Goal: Task Accomplishment & Management: Use online tool/utility

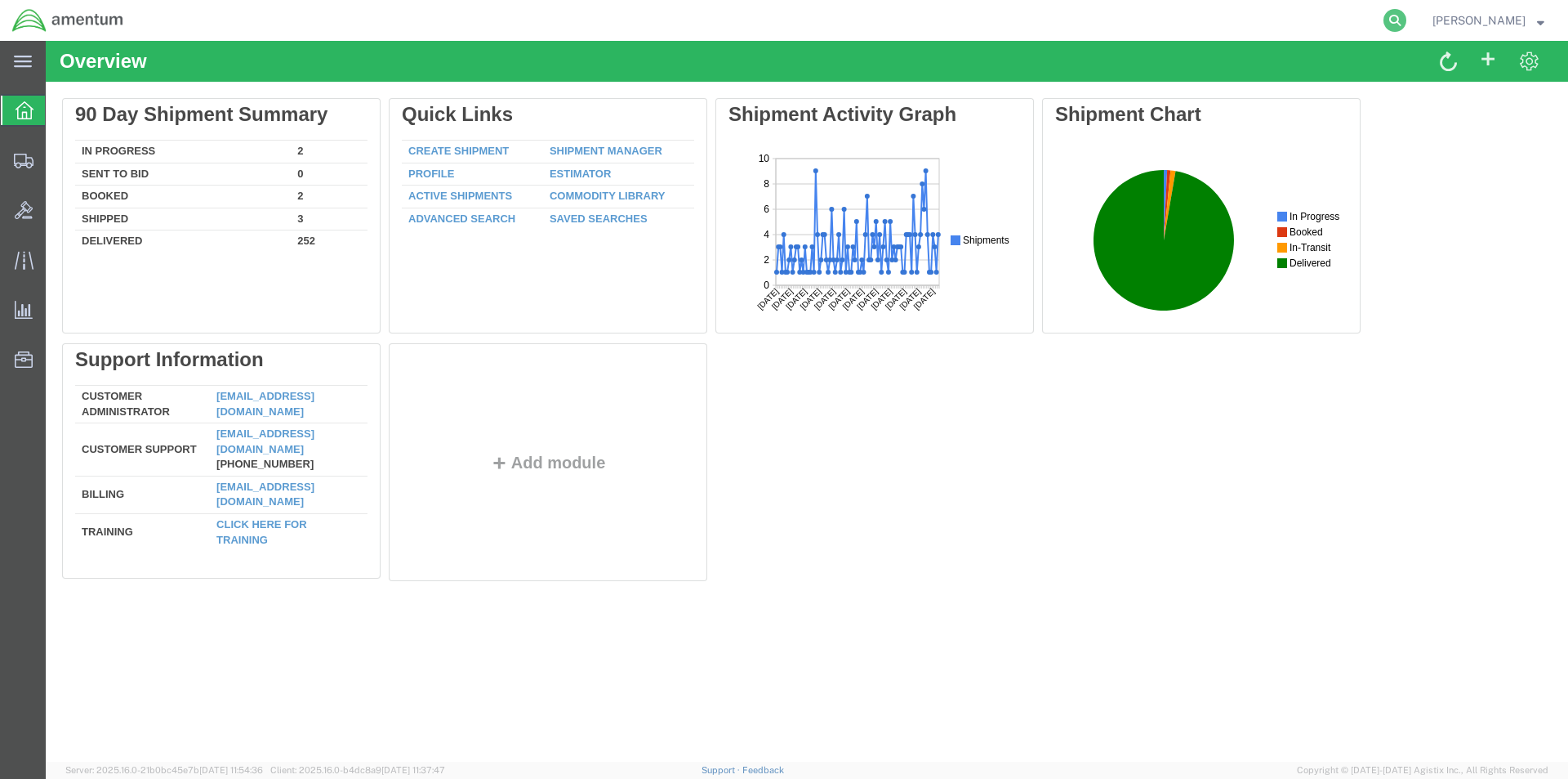
click at [1399, 26] on icon at bounding box center [1394, 20] width 23 height 23
paste input "S528-25227-1569"
click at [1404, 11] on icon at bounding box center [1394, 20] width 23 height 23
type input "S528-25227-1569"
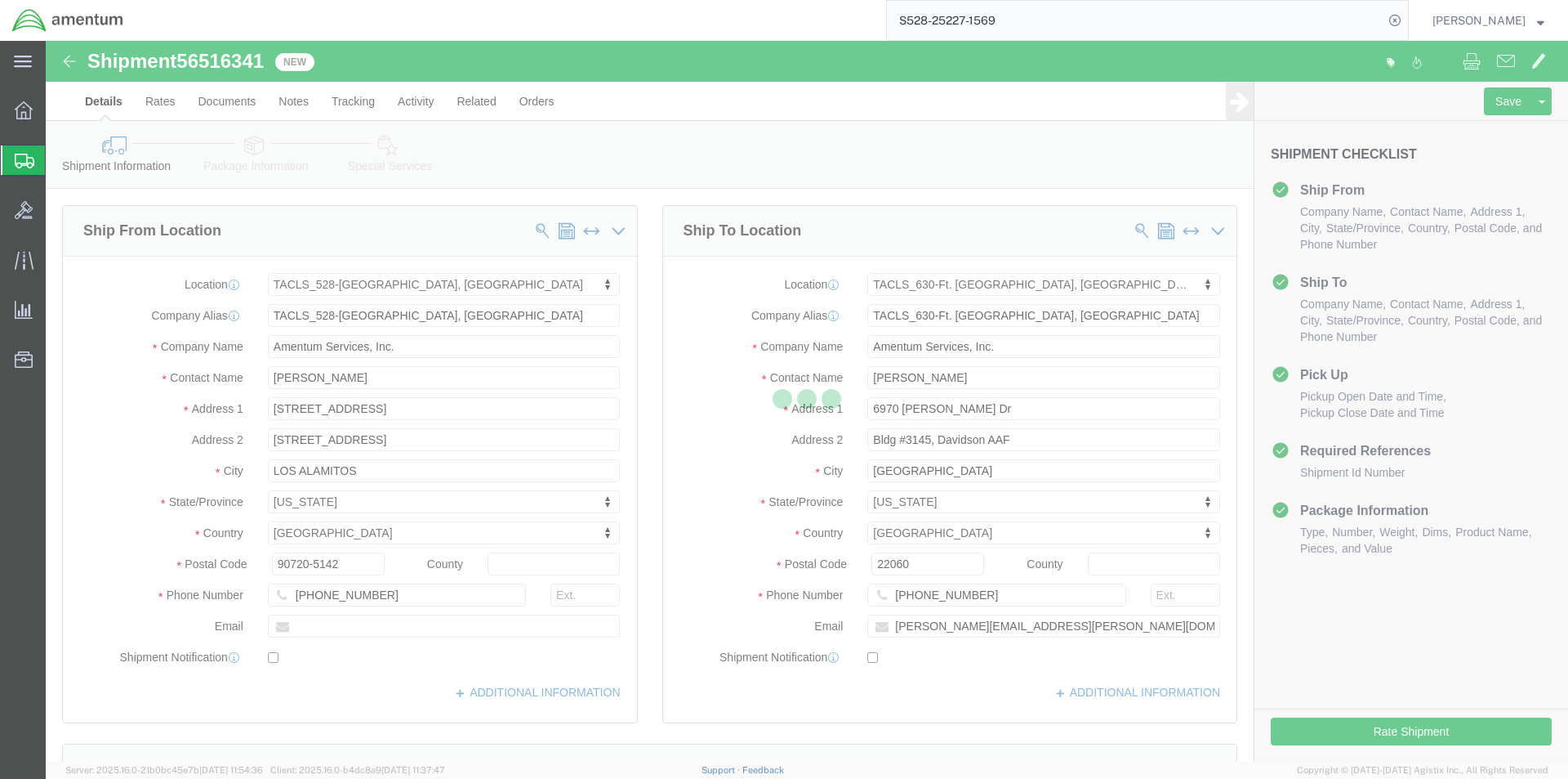
select select "42692"
select select "42715"
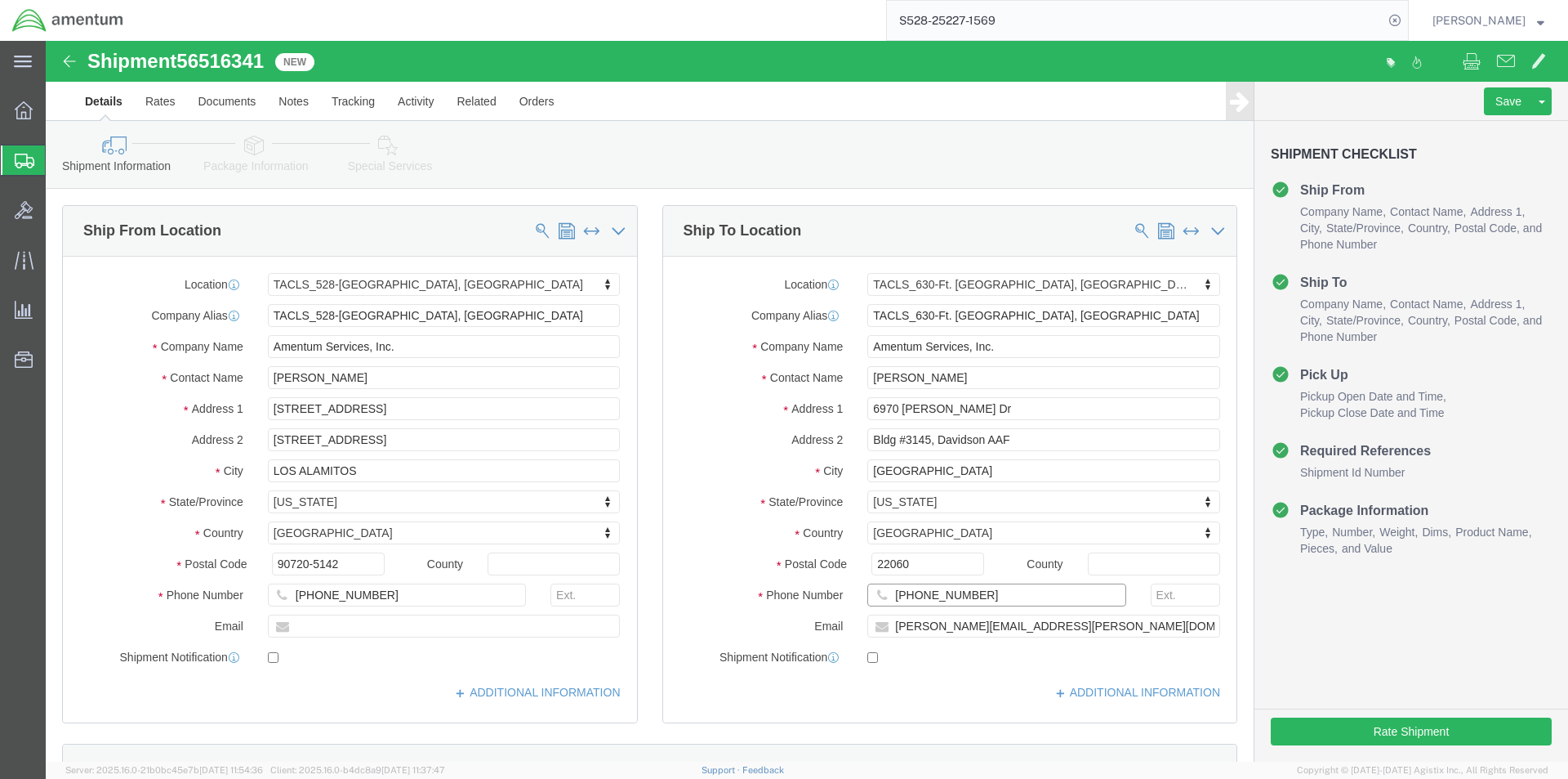
click input "919-920-1093"
click input "919920-1093"
type input "9199201093"
click div "Ship To Location Location TACLS_630-Ft. Belvoir, VA My Profile Location 1002-41…"
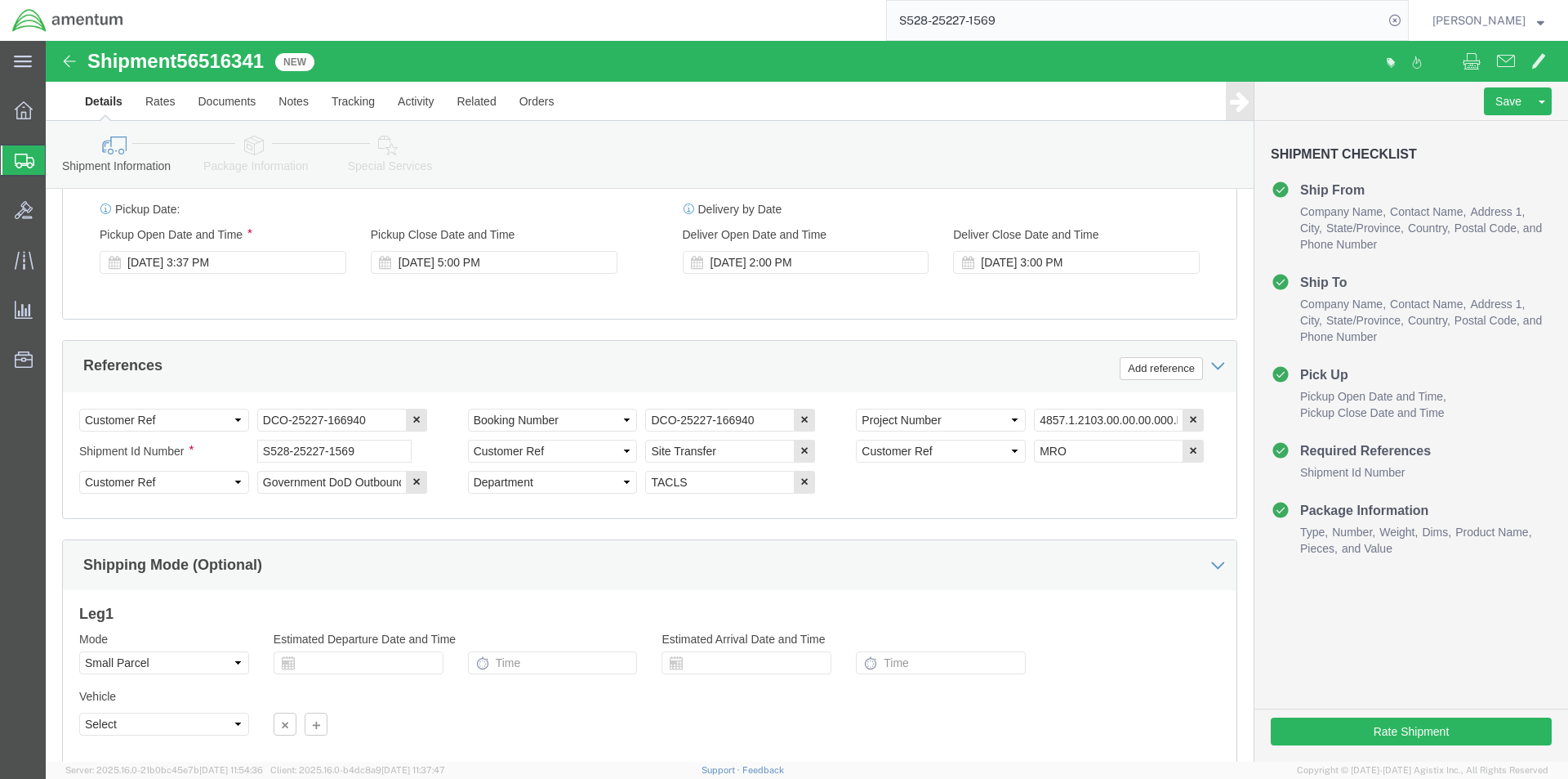
scroll to position [744, 0]
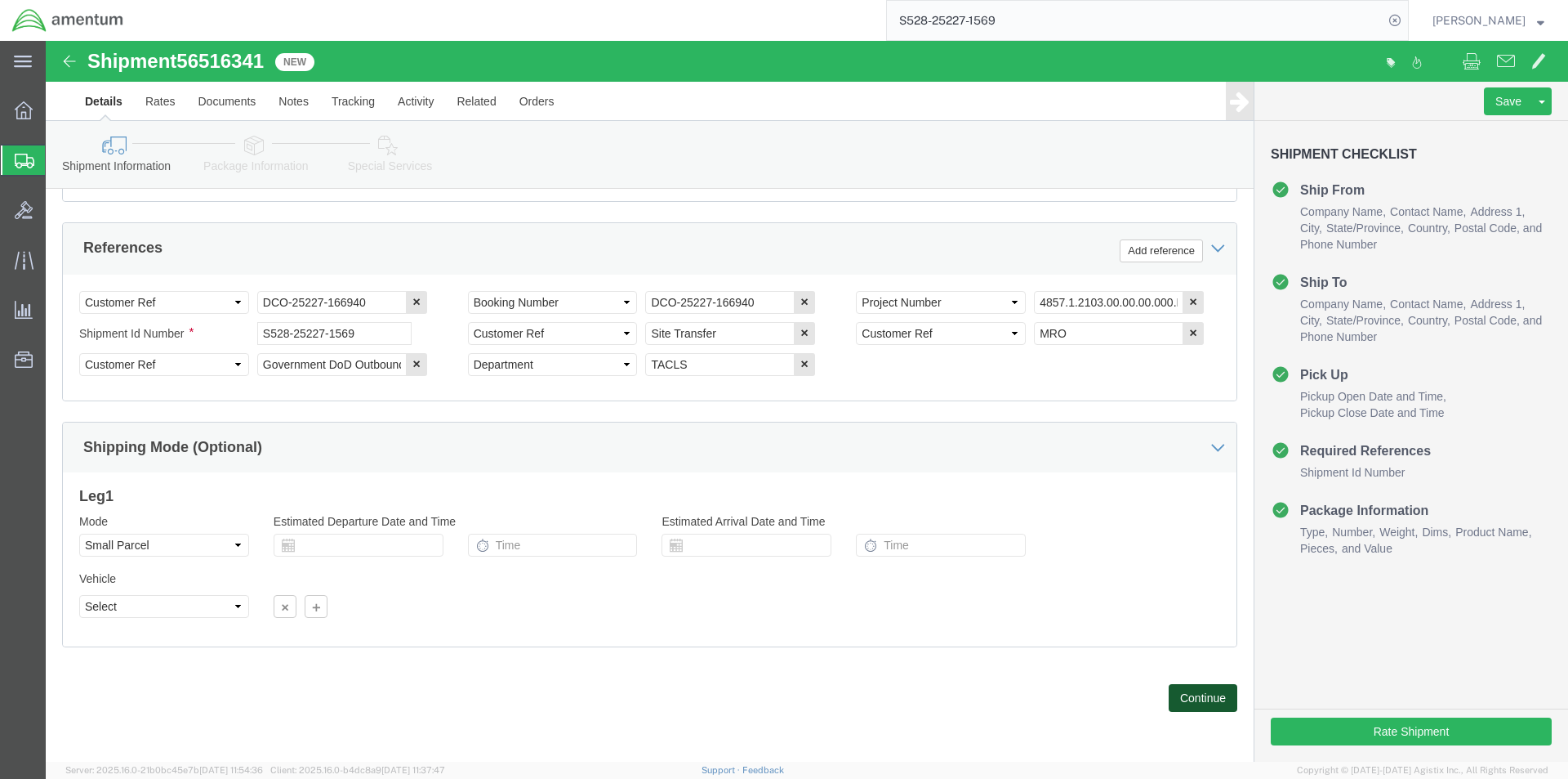
click button "Continue"
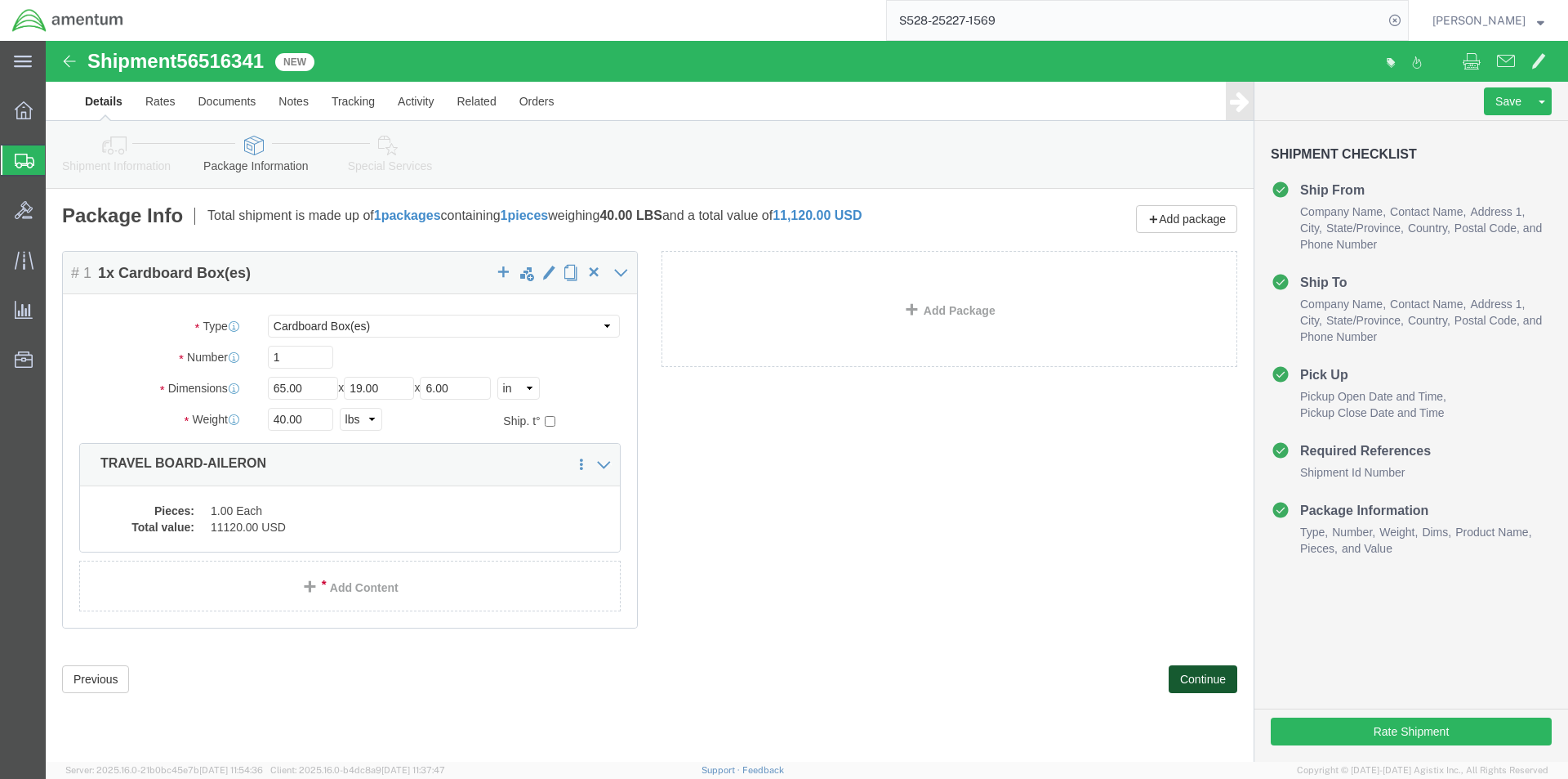
click button "Continue"
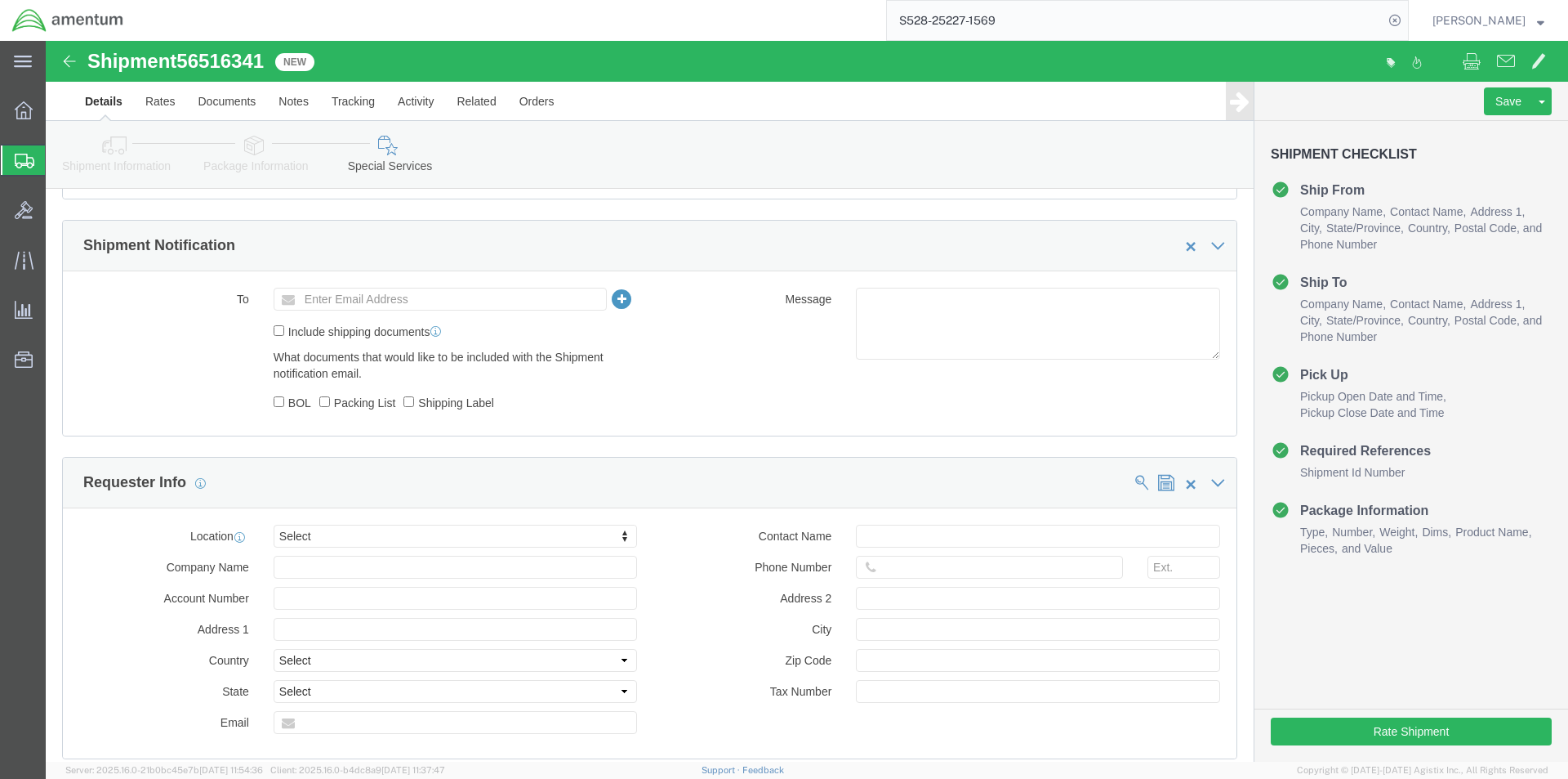
scroll to position [981, 0]
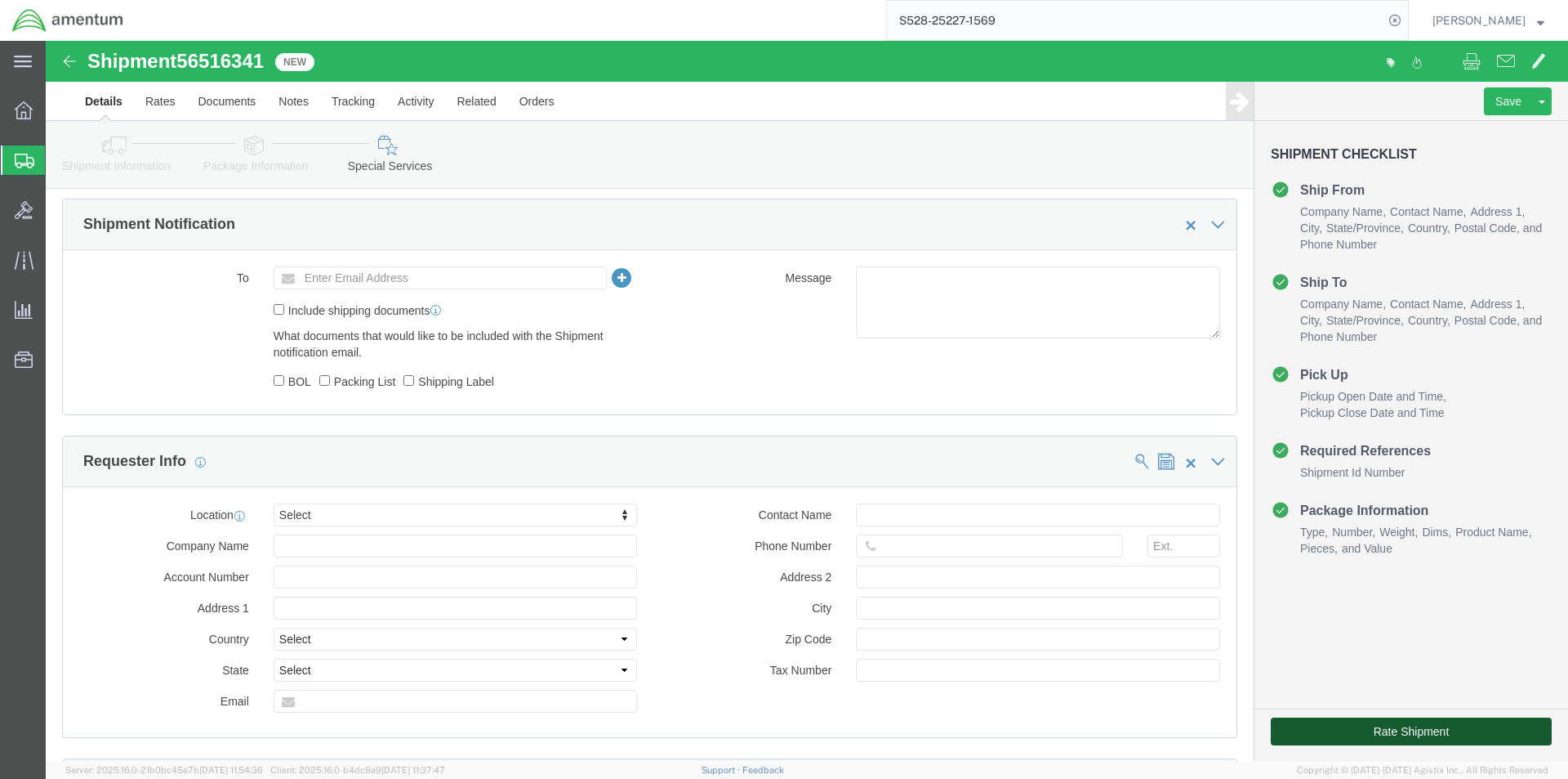
click button "Rate Shipment"
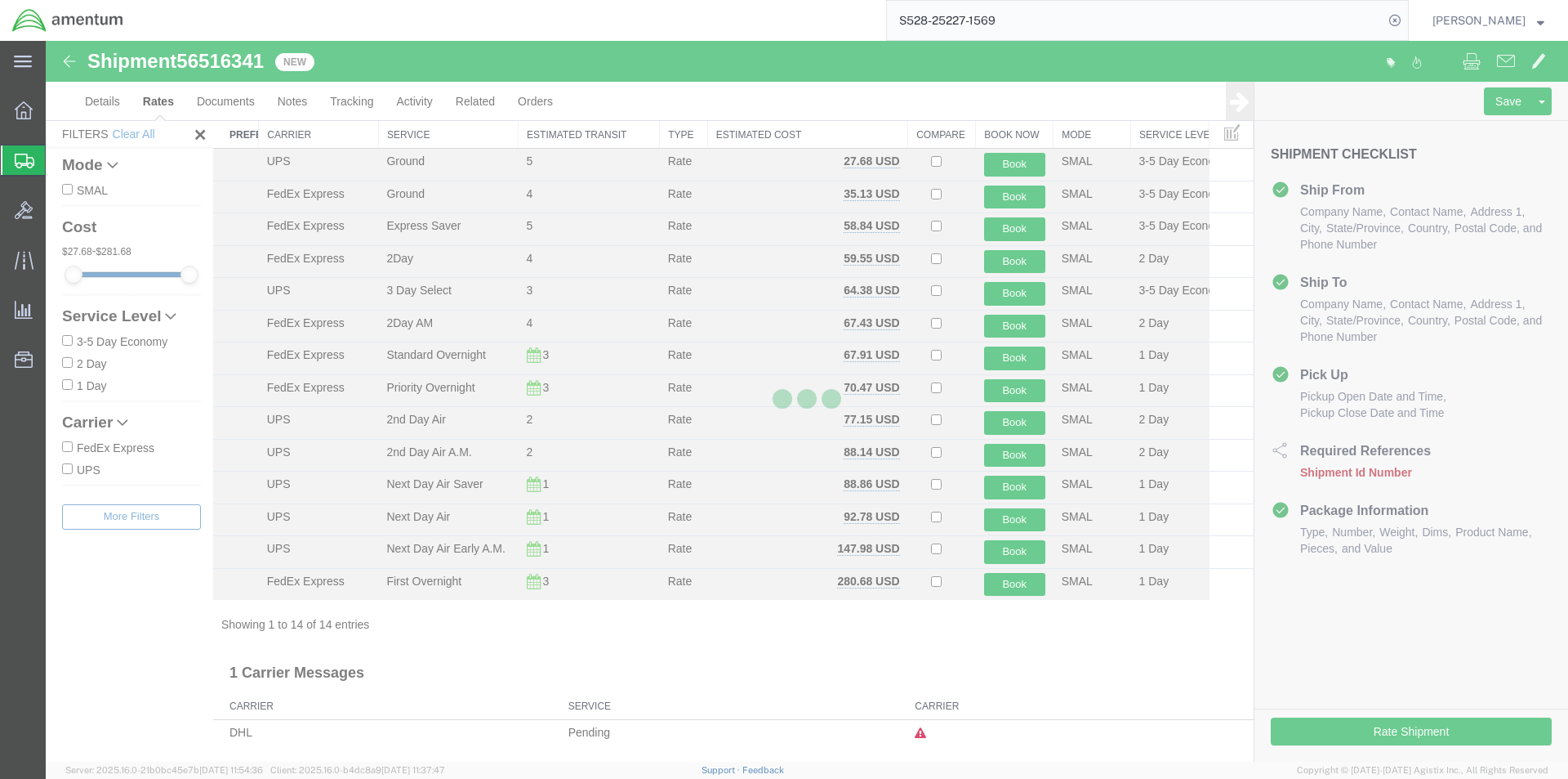
scroll to position [36, 0]
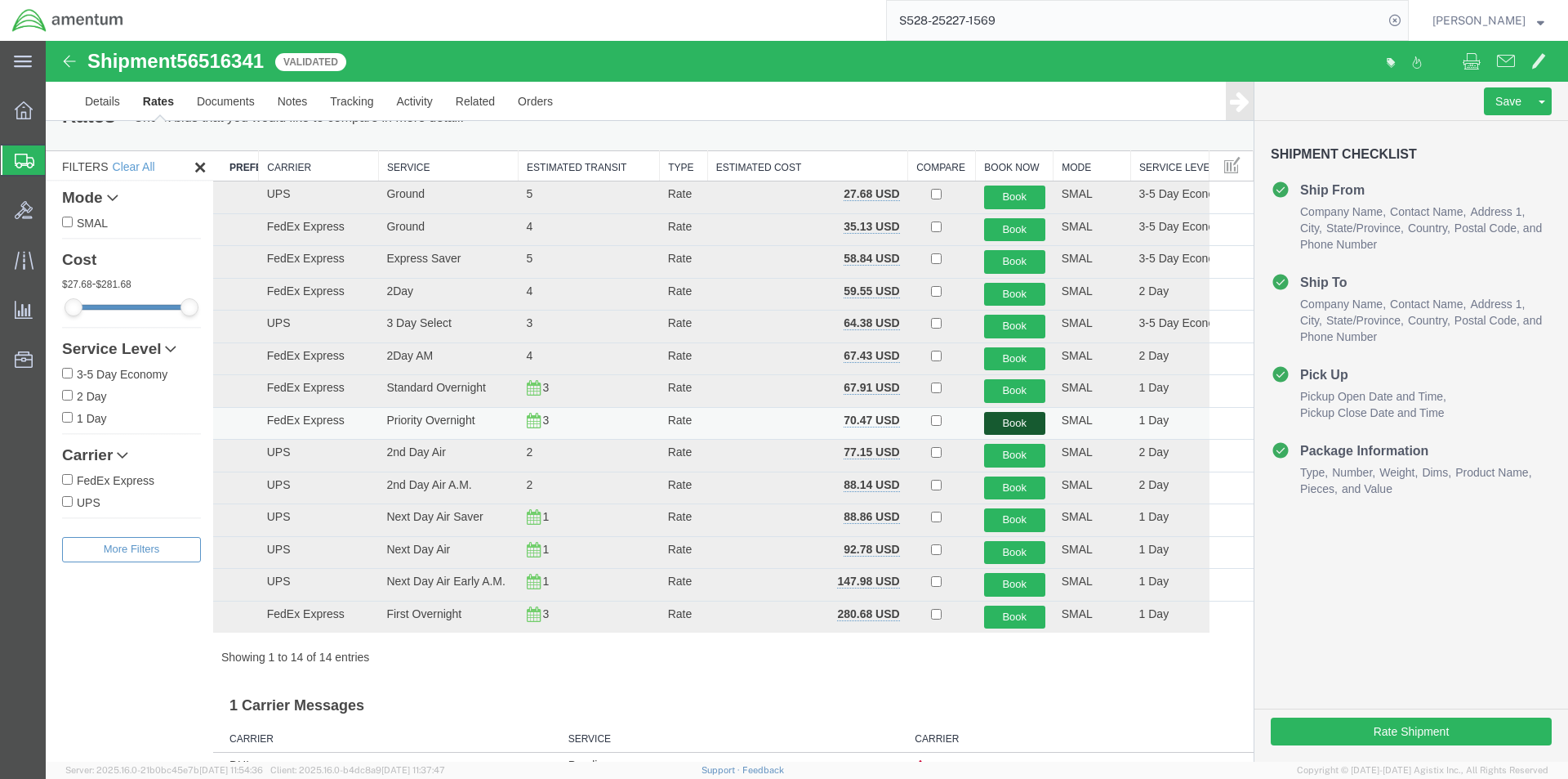
click at [1002, 427] on button "Book" at bounding box center [1014, 423] width 61 height 24
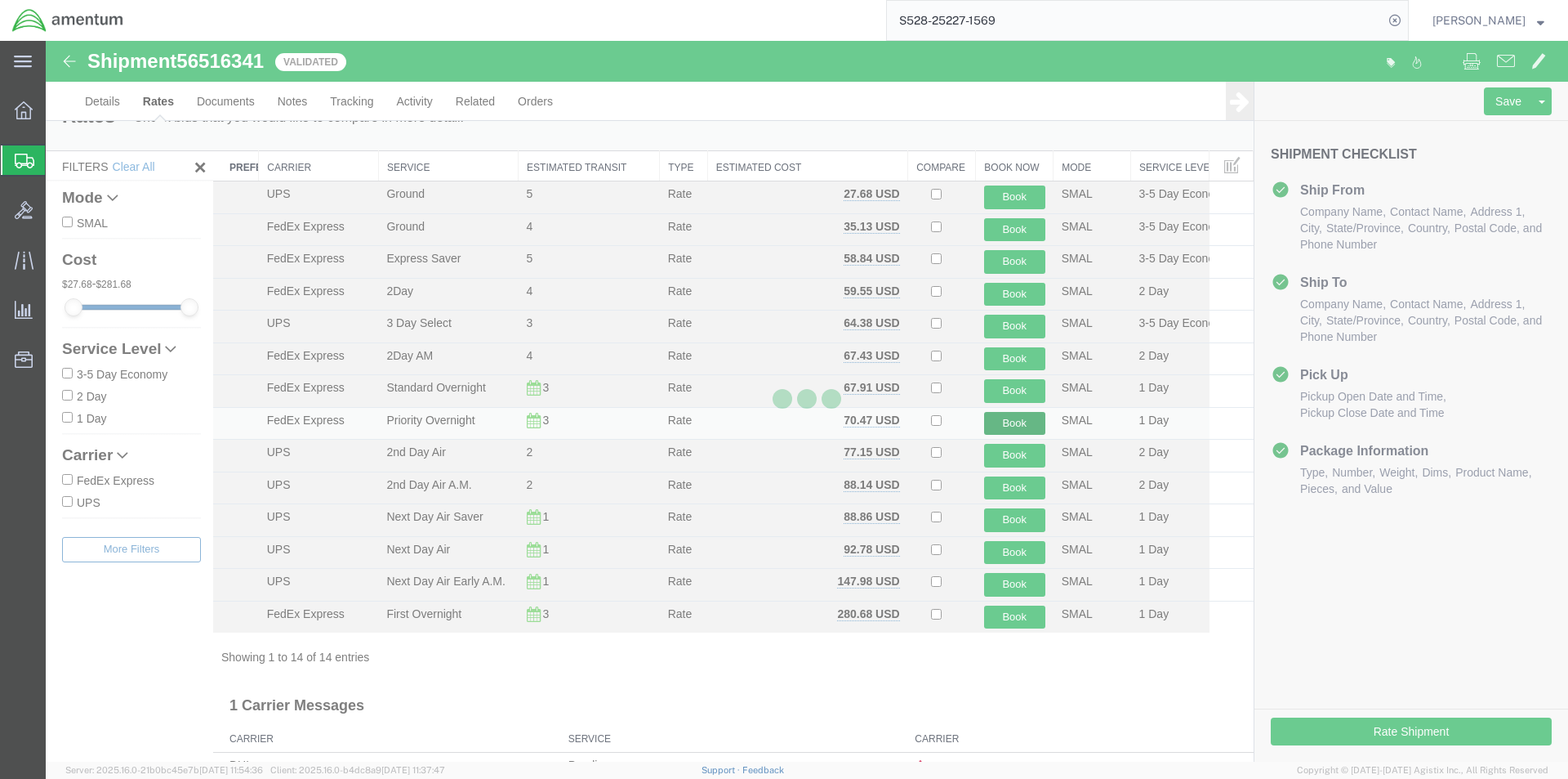
scroll to position [0, 0]
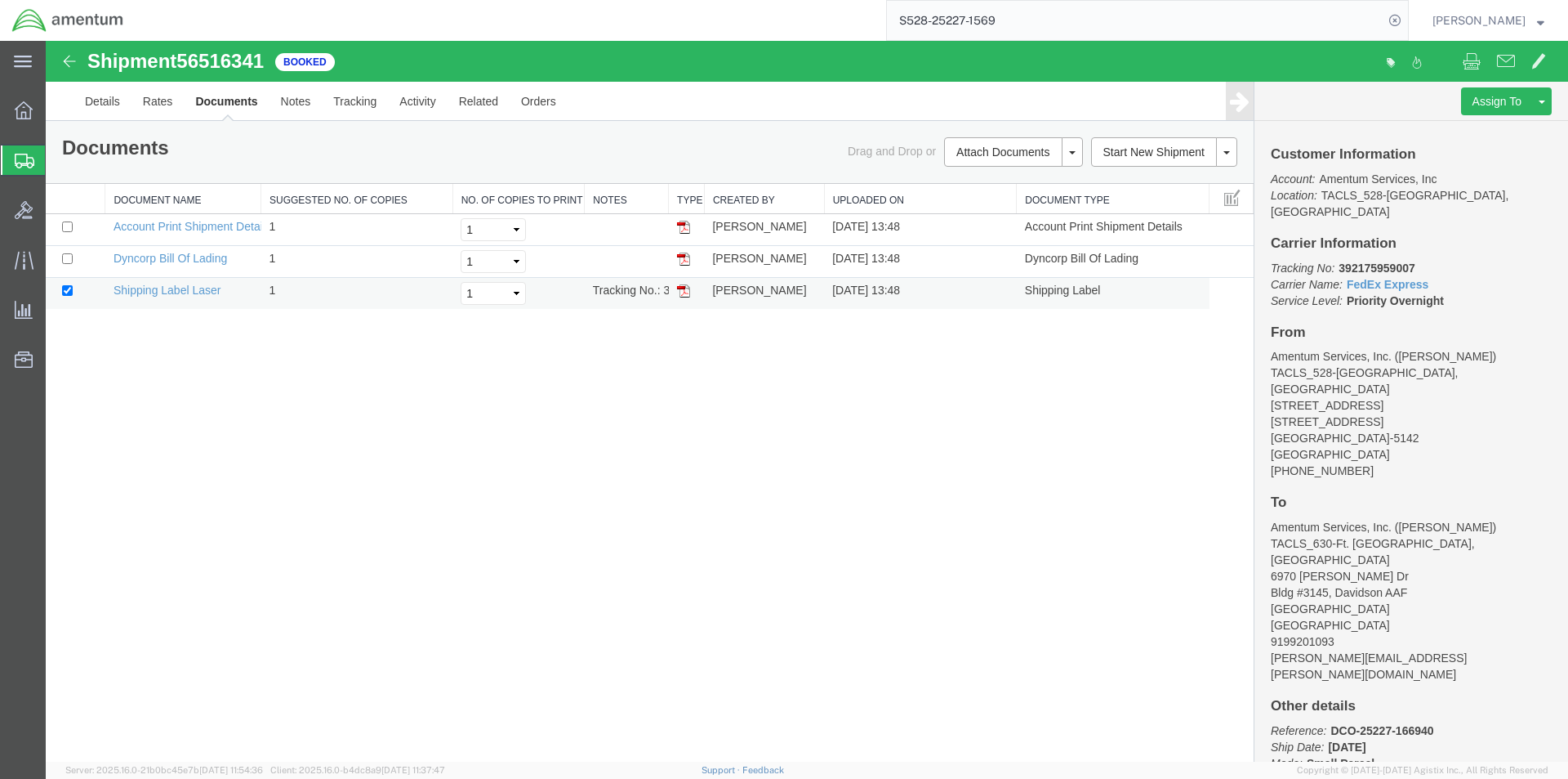
click at [687, 298] on img at bounding box center [683, 291] width 13 height 13
drag, startPoint x: 686, startPoint y: 264, endPoint x: 1140, endPoint y: 425, distance: 481.7
click at [686, 264] on img at bounding box center [683, 258] width 13 height 13
click at [85, 109] on link "Details" at bounding box center [102, 101] width 58 height 39
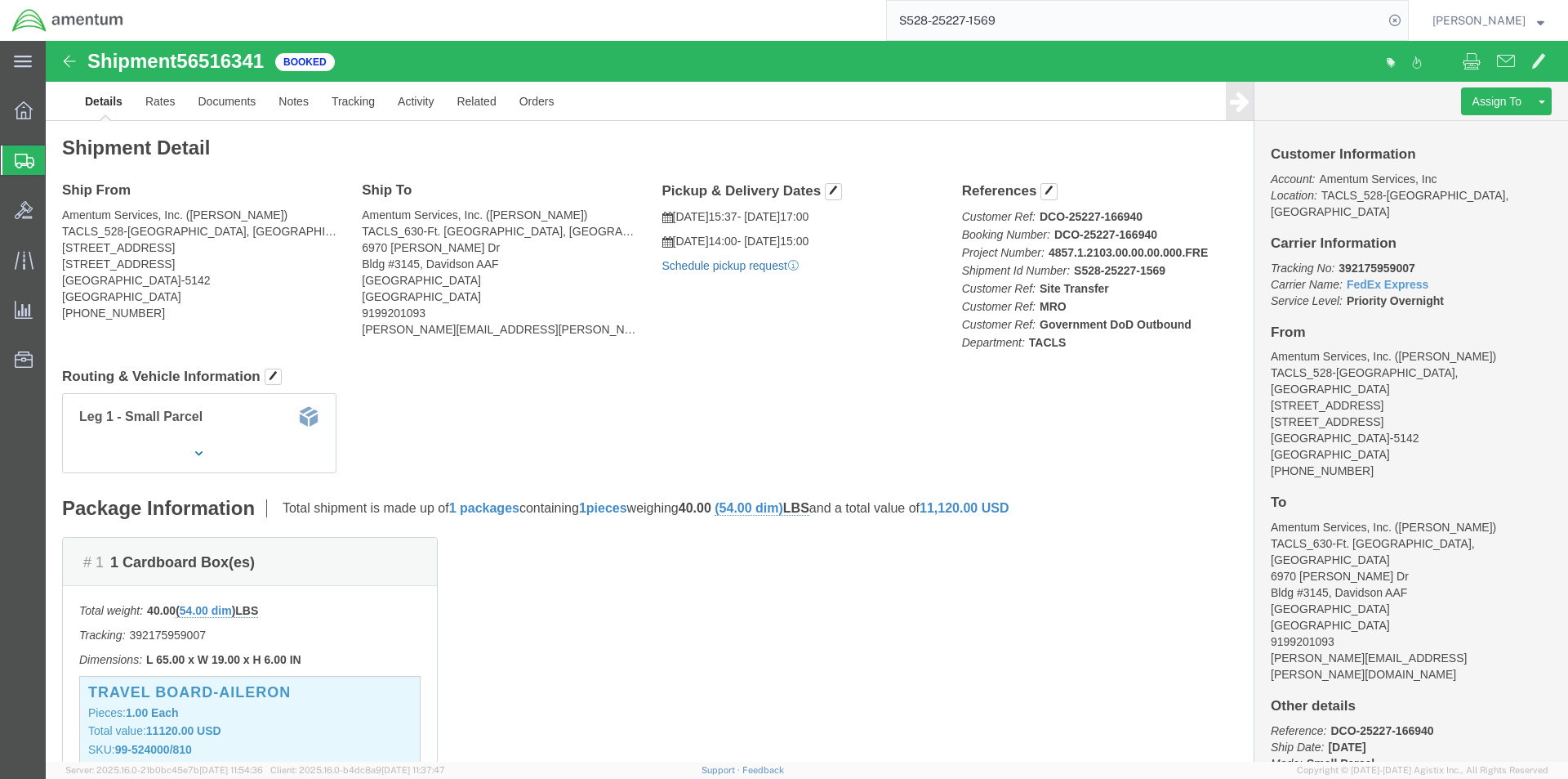
click link "Schedule pickup request"
